Goal: Communication & Community: Answer question/provide support

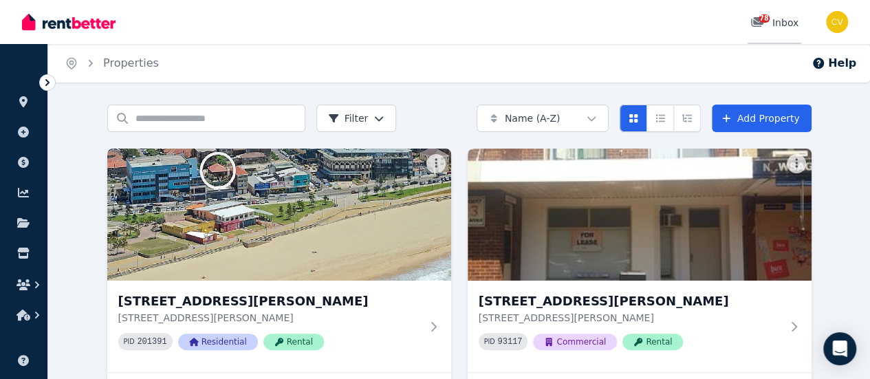
click at [781, 18] on div "78 Inbox" at bounding box center [774, 23] width 48 height 14
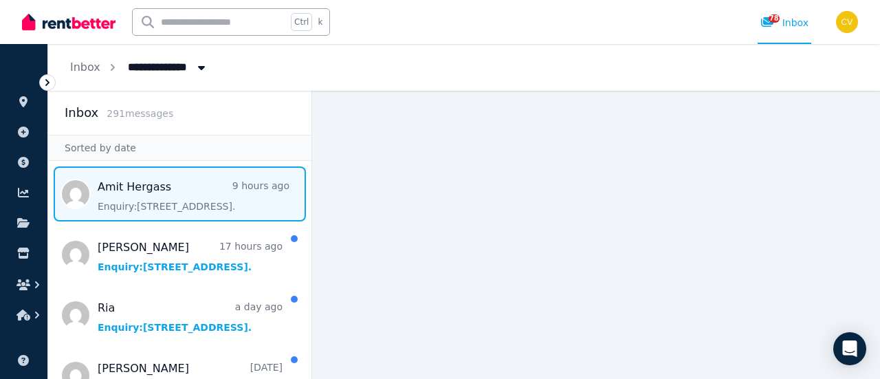
click at [188, 204] on span "Message list" at bounding box center [179, 193] width 263 height 55
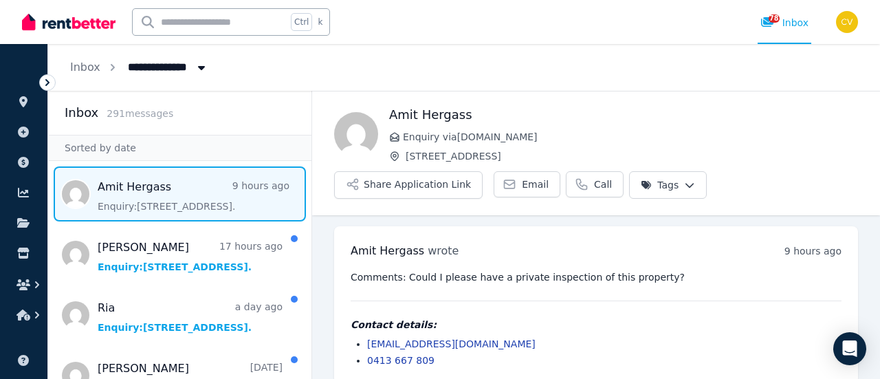
scroll to position [15, 0]
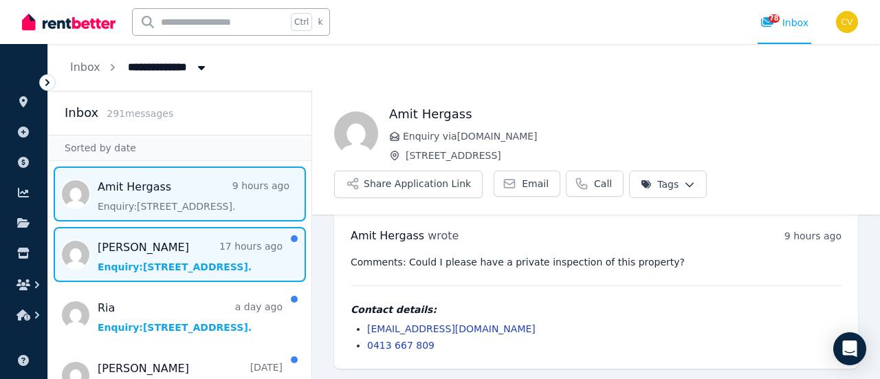
click at [213, 241] on span "Message list" at bounding box center [179, 254] width 263 height 55
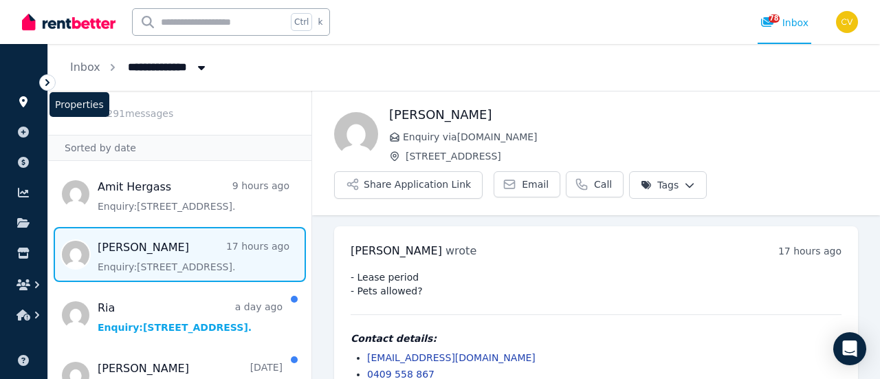
click at [22, 100] on icon at bounding box center [24, 101] width 14 height 11
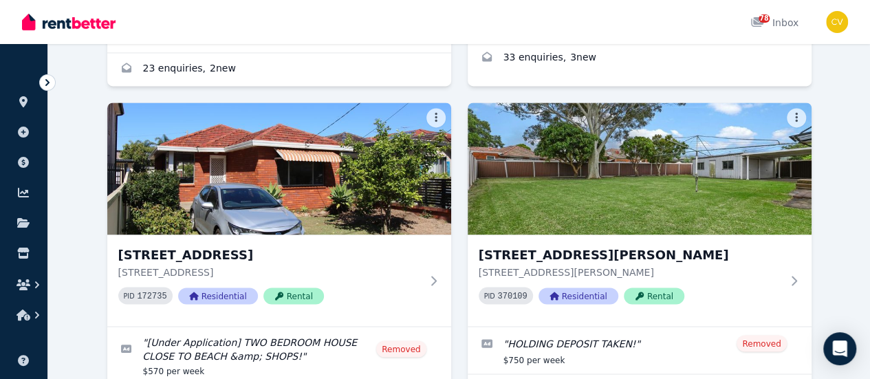
scroll to position [1238, 0]
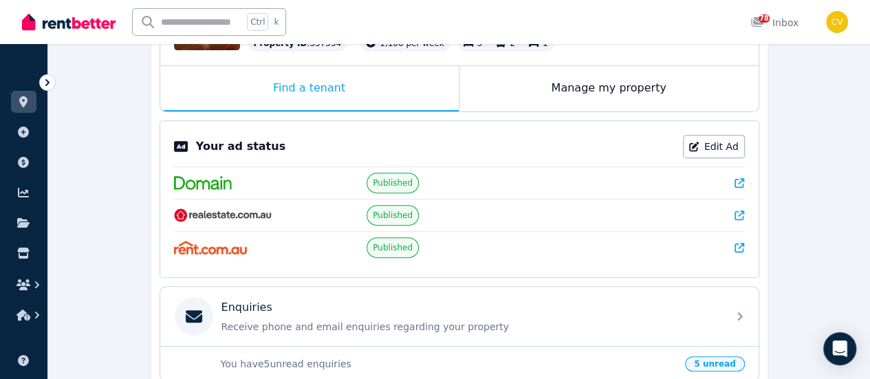
scroll to position [275, 0]
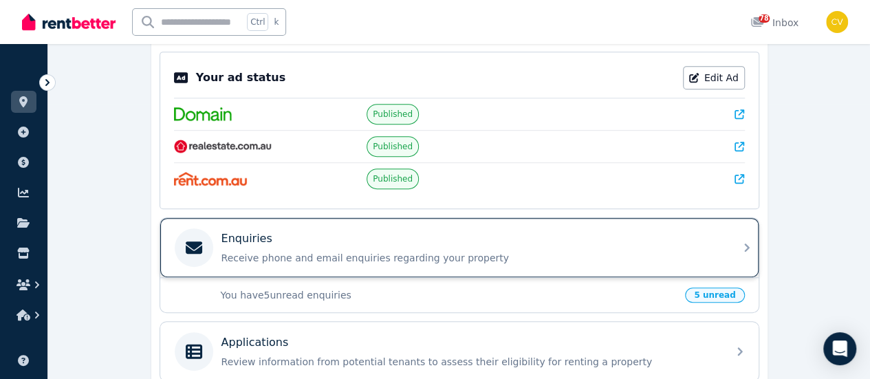
click at [488, 230] on div "Enquiries" at bounding box center [470, 238] width 498 height 17
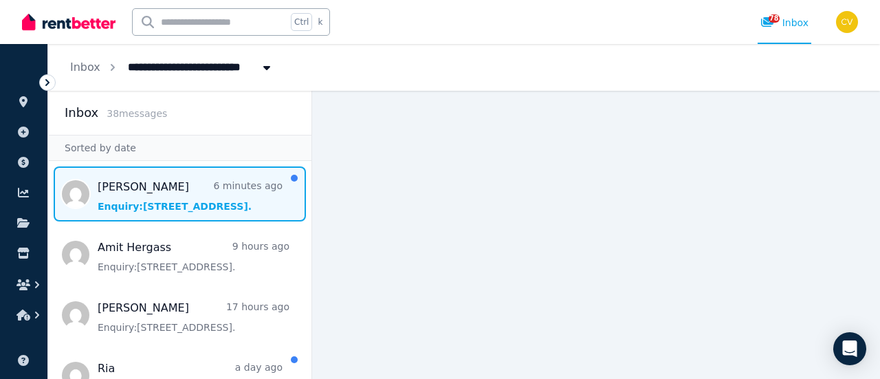
click at [166, 197] on span "Message list" at bounding box center [179, 193] width 263 height 55
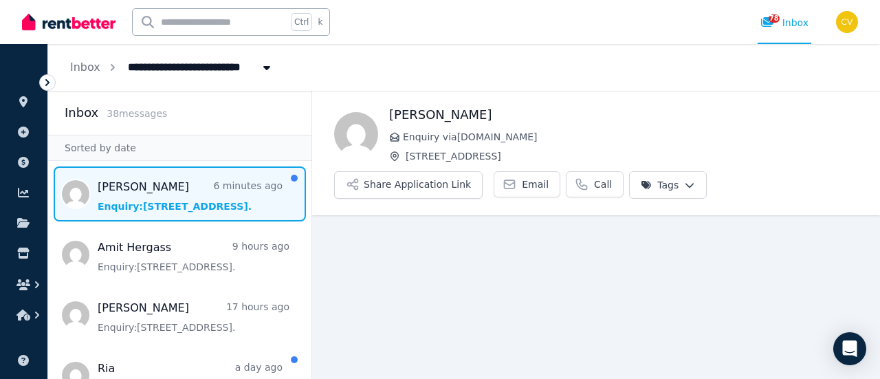
scroll to position [56, 0]
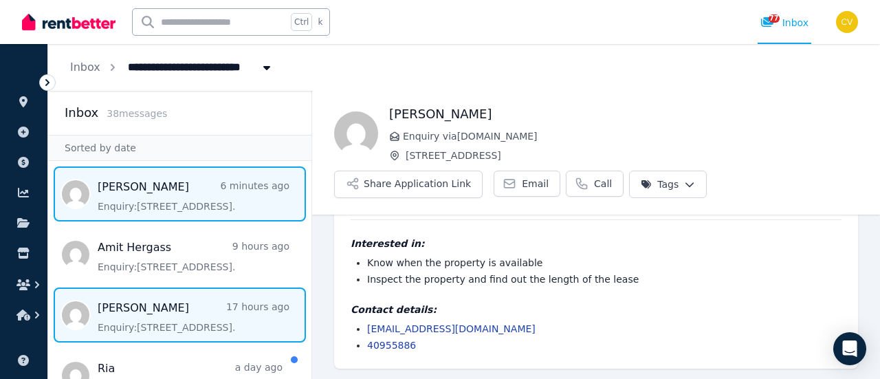
click at [232, 311] on span "Message list" at bounding box center [179, 315] width 263 height 55
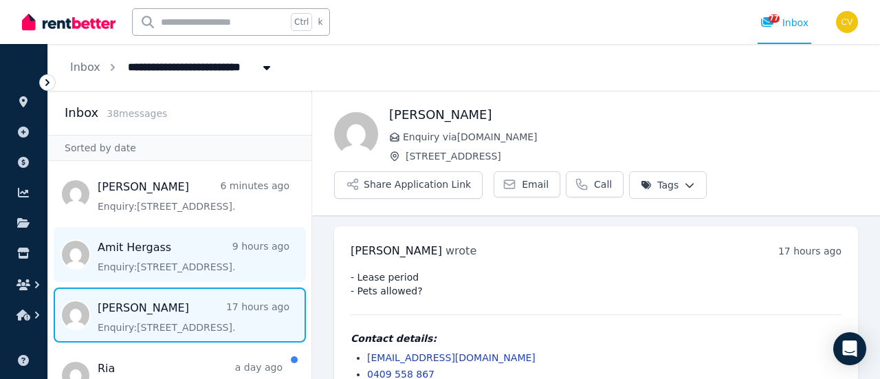
scroll to position [29, 0]
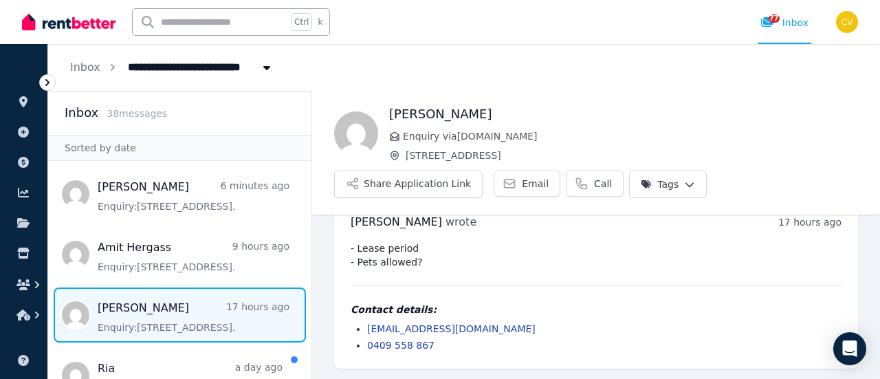
drag, startPoint x: 546, startPoint y: 327, endPoint x: 404, endPoint y: 328, distance: 141.7
click at [404, 328] on li "[EMAIL_ADDRESS][DOMAIN_NAME]" at bounding box center [604, 329] width 475 height 14
drag, startPoint x: 404, startPoint y: 328, endPoint x: 462, endPoint y: 357, distance: 64.0
click at [470, 364] on div "[PERSON_NAME] wrote 17 hours ago 11:44 pm [DATE][DATE] - Lease period - Pets al…" at bounding box center [596, 282] width 524 height 171
drag, startPoint x: 443, startPoint y: 350, endPoint x: 368, endPoint y: 347, distance: 75.0
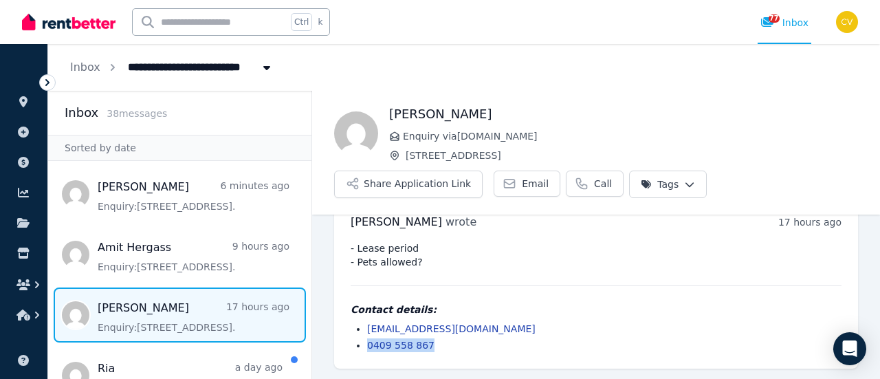
click at [368, 347] on li "0409 558 867" at bounding box center [604, 345] width 475 height 14
